Goal: Manage account settings

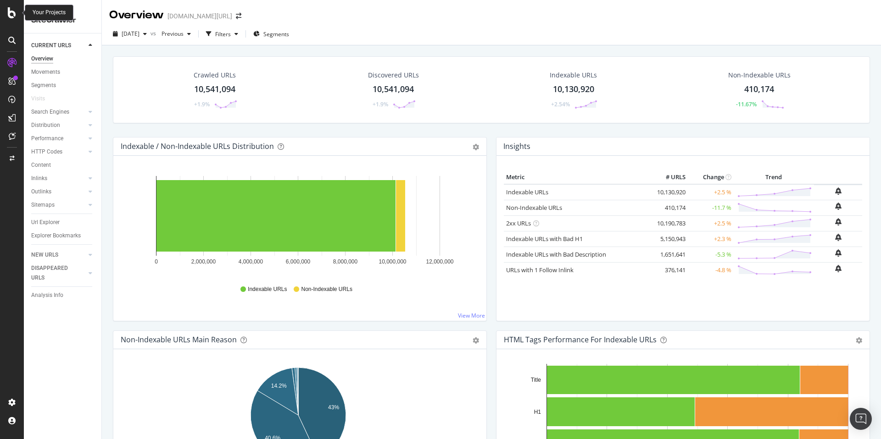
click at [5, 11] on div at bounding box center [12, 12] width 22 height 11
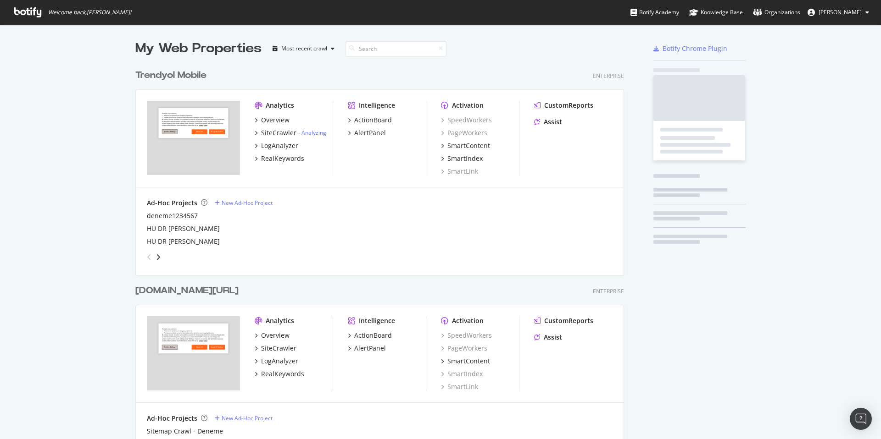
scroll to position [433, 867]
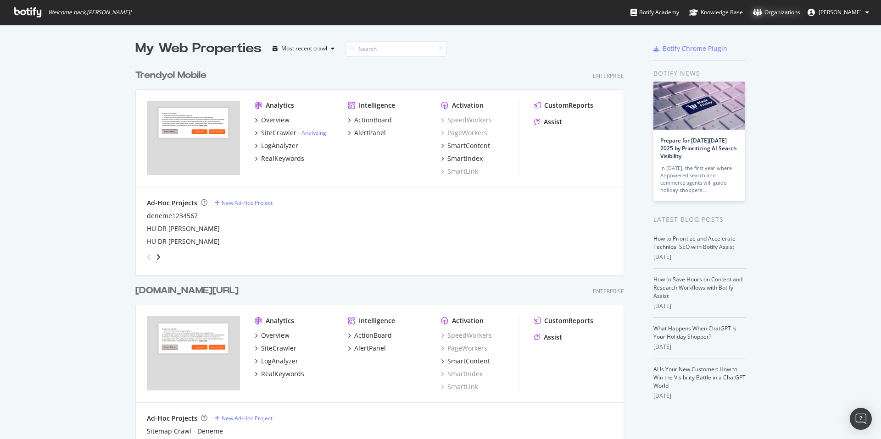
click at [800, 9] on div "Organizations" at bounding box center [776, 12] width 47 height 9
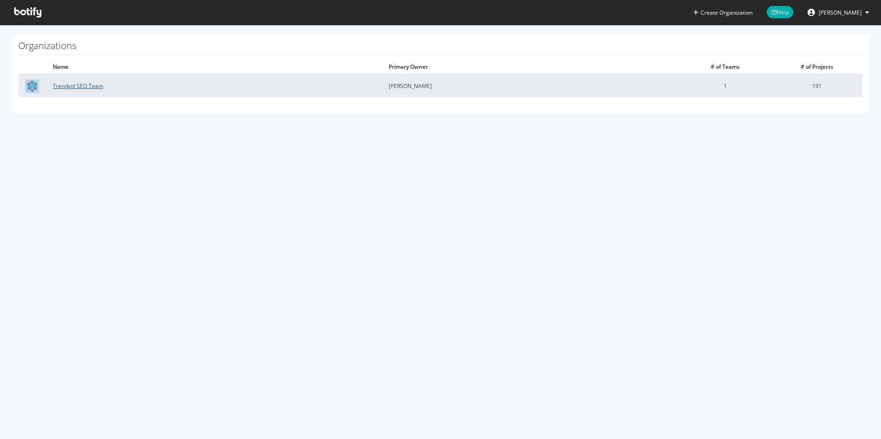
click at [76, 89] on link "Trendyol SEO Team" at bounding box center [78, 86] width 50 height 8
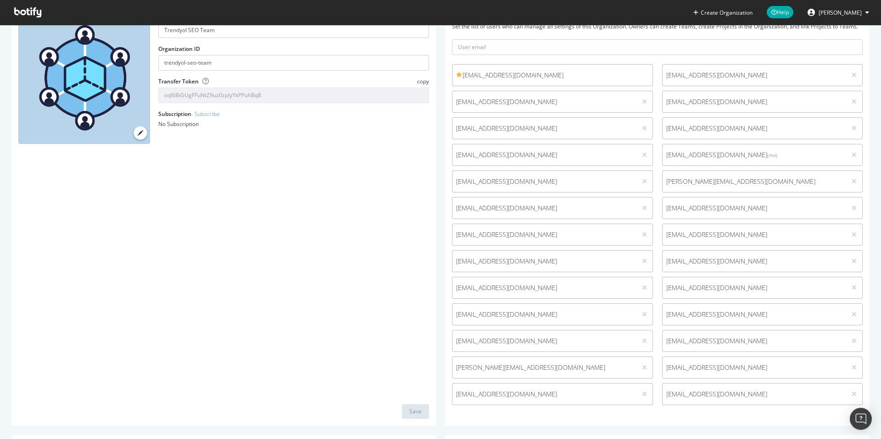
scroll to position [58, 0]
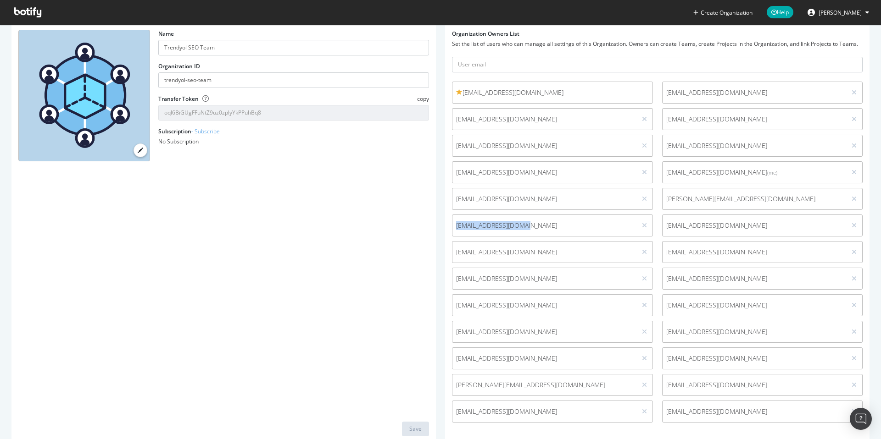
drag, startPoint x: 533, startPoint y: 230, endPoint x: 452, endPoint y: 227, distance: 81.2
click at [456, 227] on span "emre.kul@trendyol.com" at bounding box center [544, 225] width 177 height 9
click at [498, 227] on span "emre.kul@trendyol.com" at bounding box center [544, 225] width 177 height 9
click at [640, 226] on div at bounding box center [644, 226] width 9 height 10
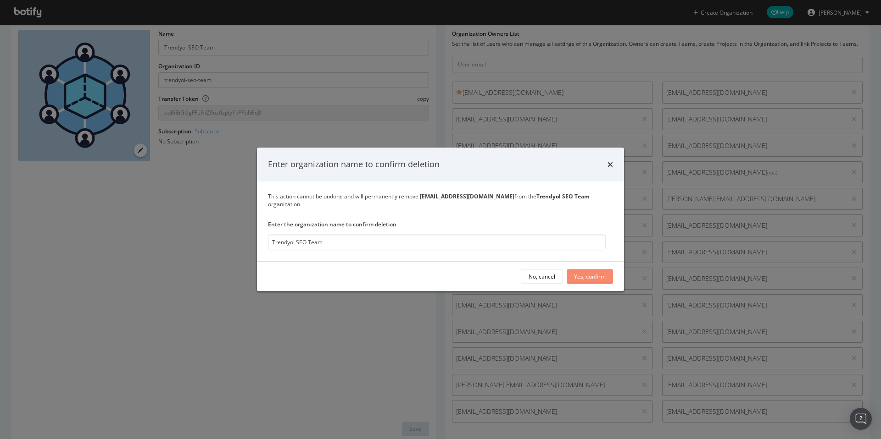
type input "Trendyol SEO Team"
click at [593, 273] on div "Yes, confirm" at bounding box center [590, 277] width 32 height 8
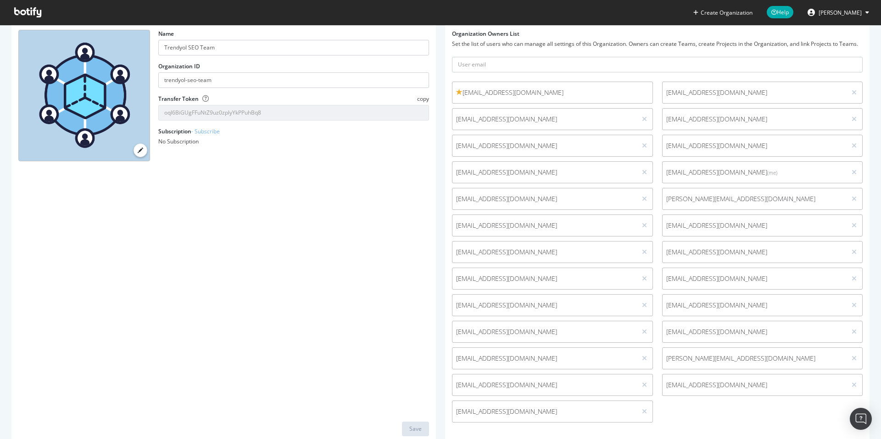
scroll to position [0, 0]
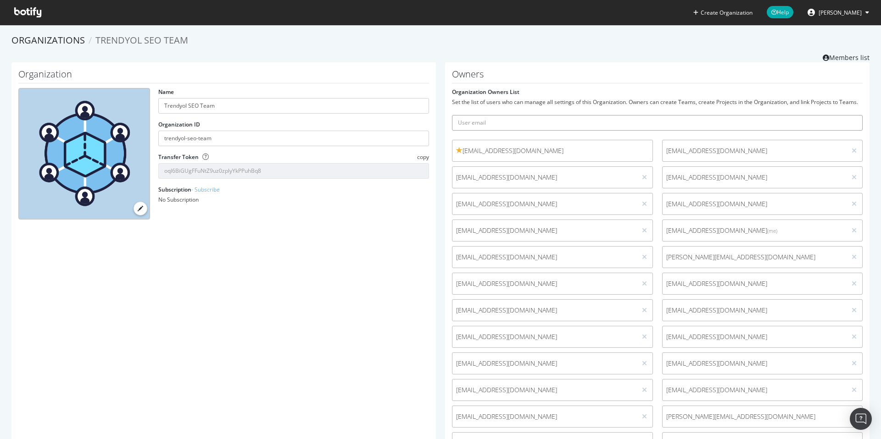
click at [564, 128] on input "text" at bounding box center [657, 123] width 411 height 16
click at [498, 122] on input "text" at bounding box center [657, 123] width 411 height 16
type input "emre.kul@trendyol.com"
click at [852, 122] on icon "submit" at bounding box center [855, 122] width 6 height 5
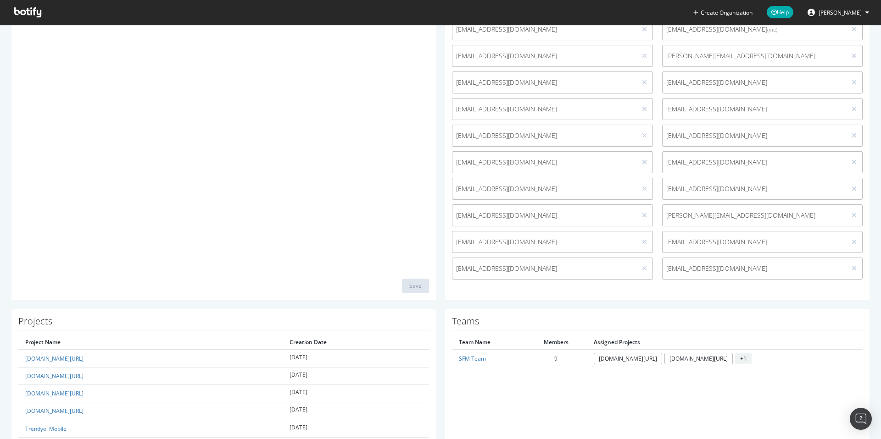
scroll to position [33, 0]
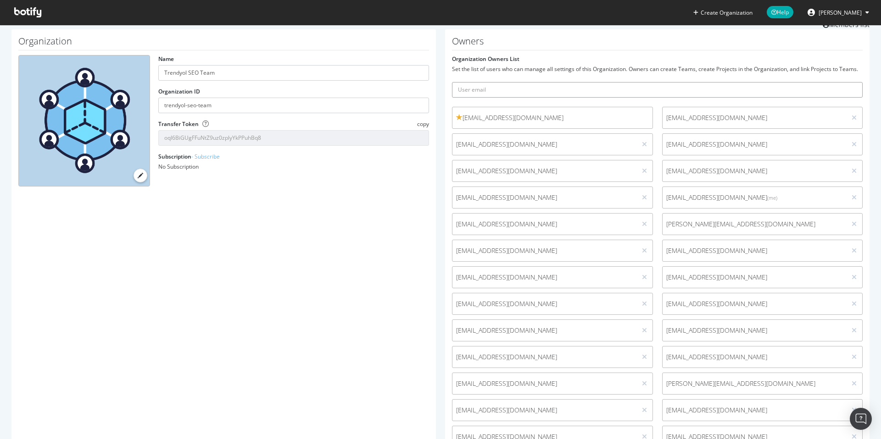
click at [508, 87] on input "text" at bounding box center [657, 90] width 411 height 16
